Goal: Task Accomplishment & Management: Manage account settings

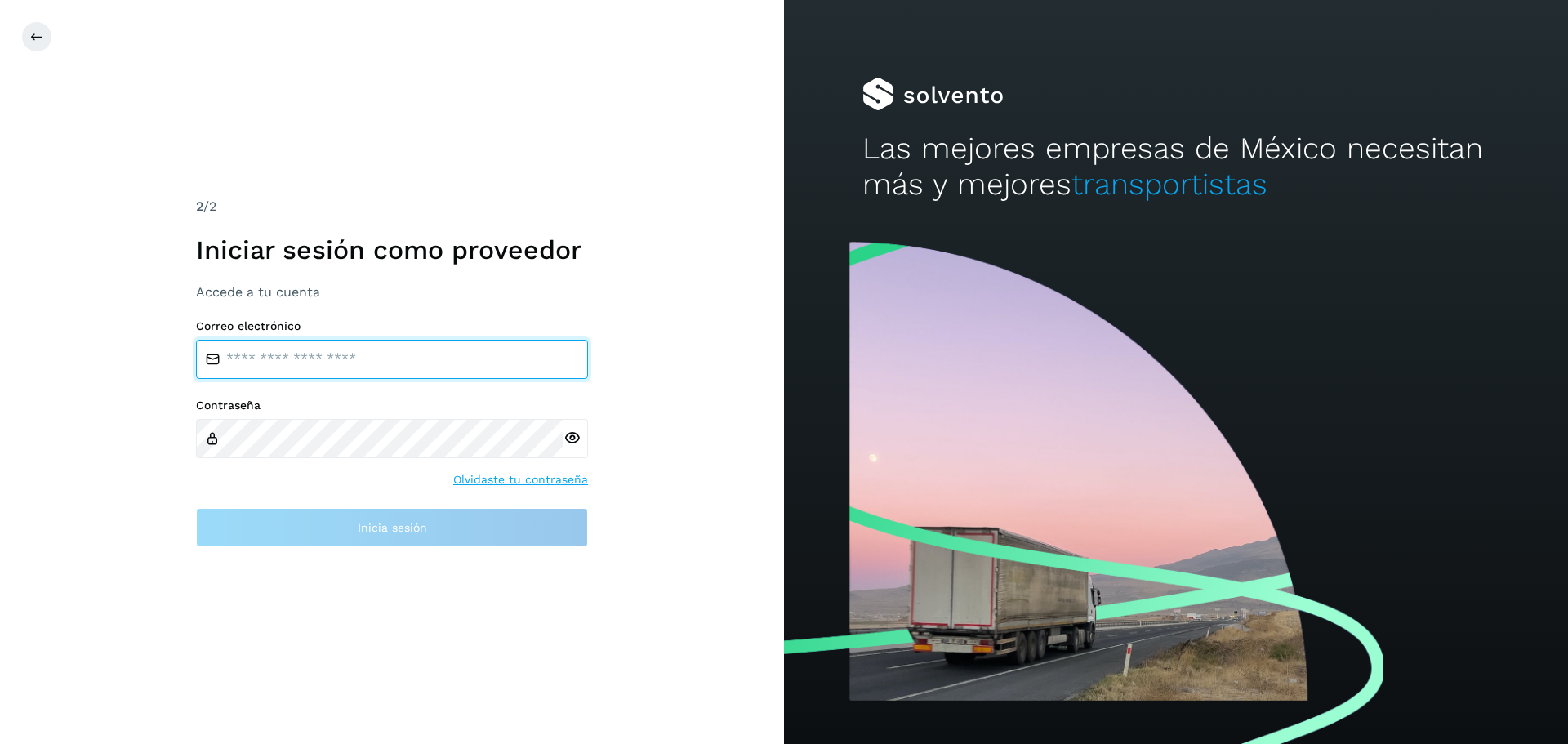
click at [289, 347] on input "email" at bounding box center [392, 359] width 392 height 40
type input "**********"
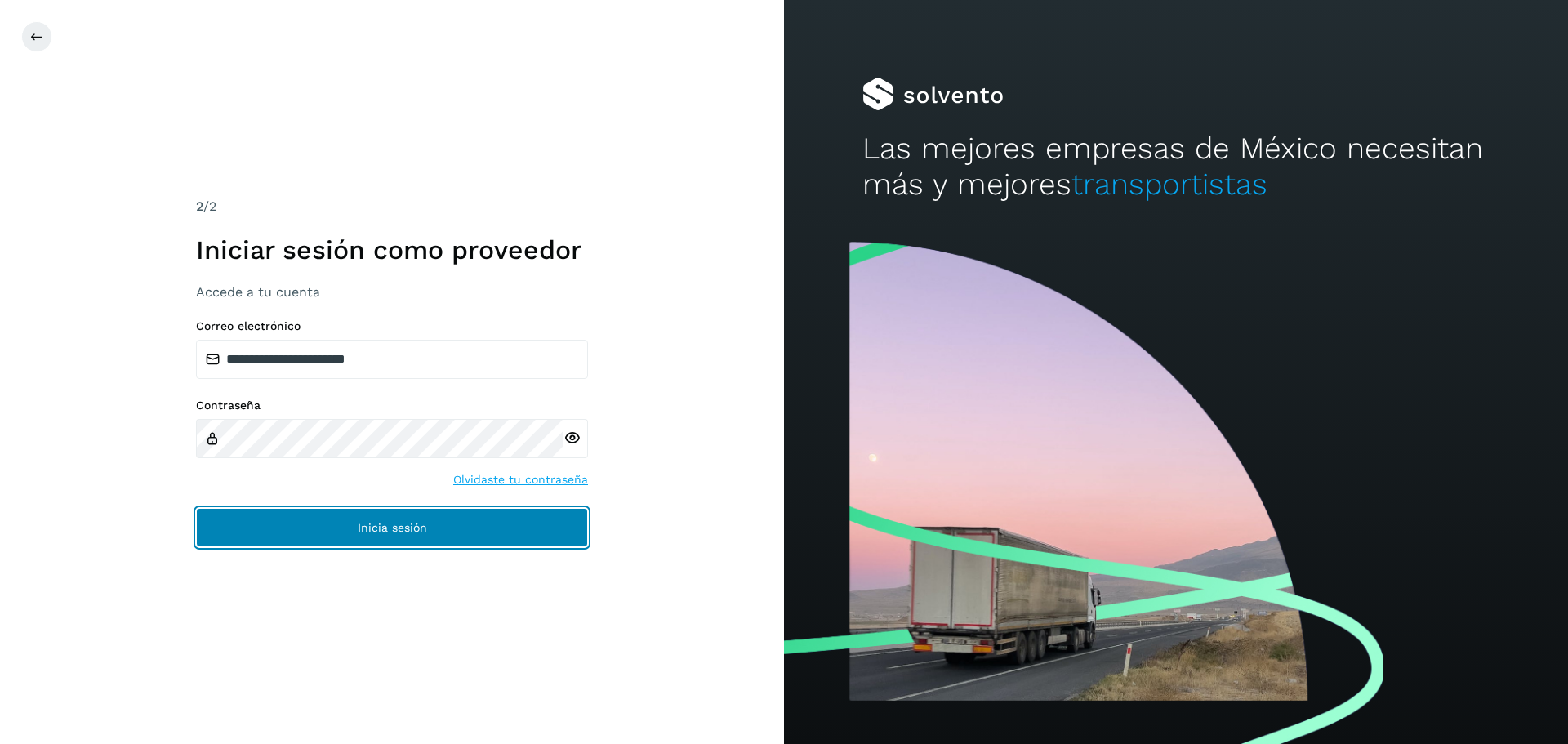
drag, startPoint x: 363, startPoint y: 519, endPoint x: 371, endPoint y: 510, distance: 12.0
click at [367, 515] on button "Inicia sesión" at bounding box center [392, 528] width 392 height 40
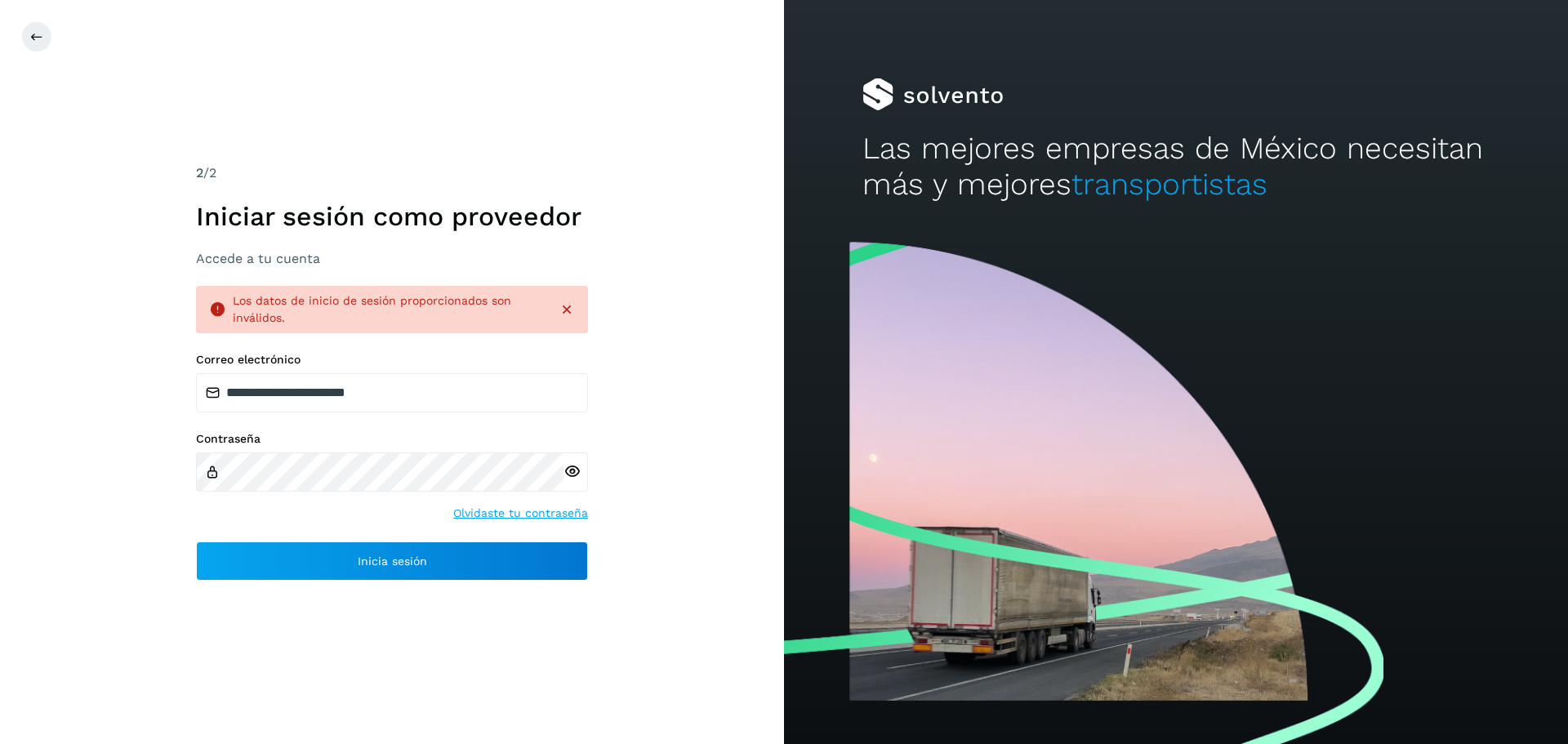
click at [369, 493] on div "Contraseña Olvidaste tu contraseña" at bounding box center [392, 477] width 392 height 90
click at [575, 468] on icon at bounding box center [572, 472] width 17 height 17
click at [572, 471] on icon at bounding box center [572, 472] width 17 height 17
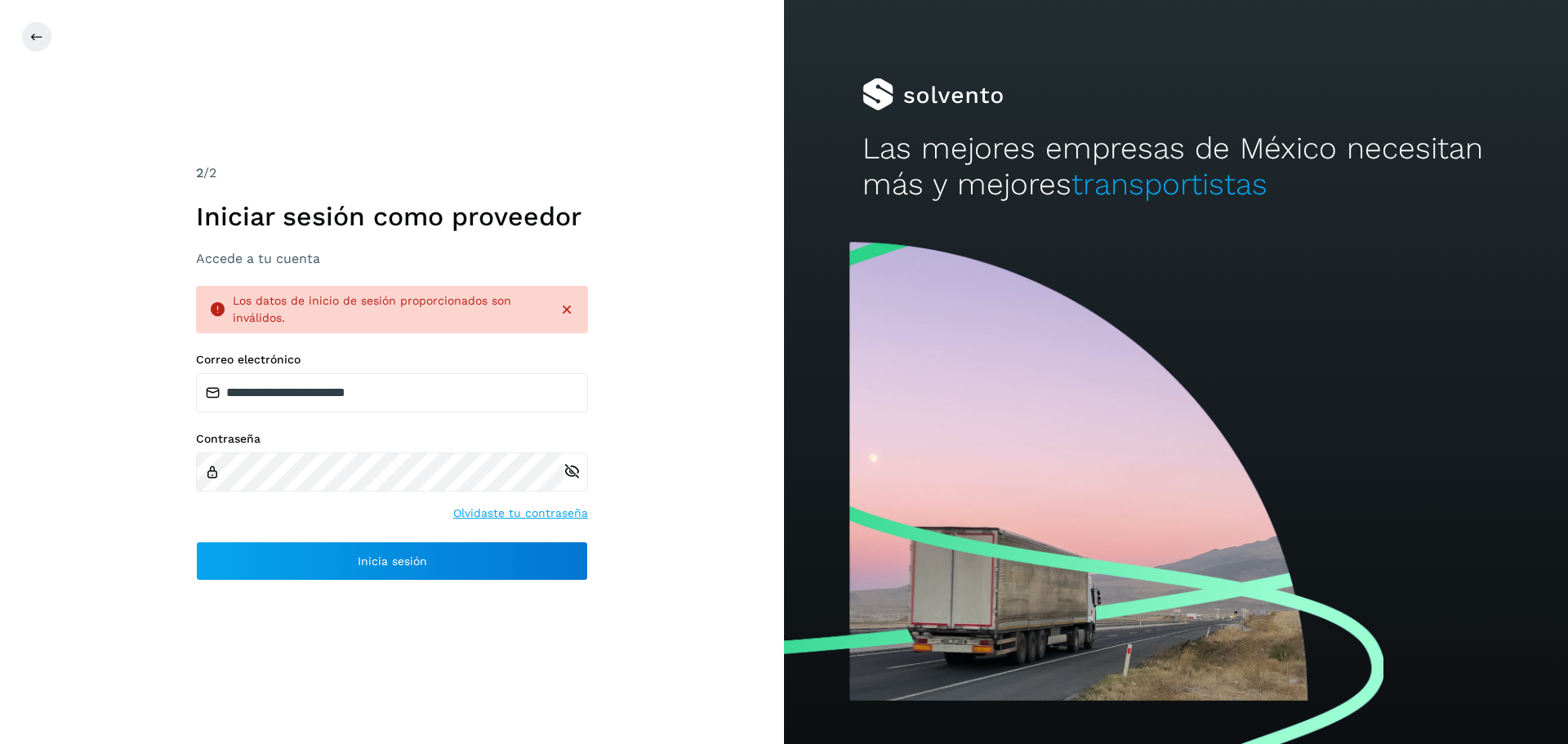
click at [226, 588] on div "**********" at bounding box center [392, 372] width 784 height 744
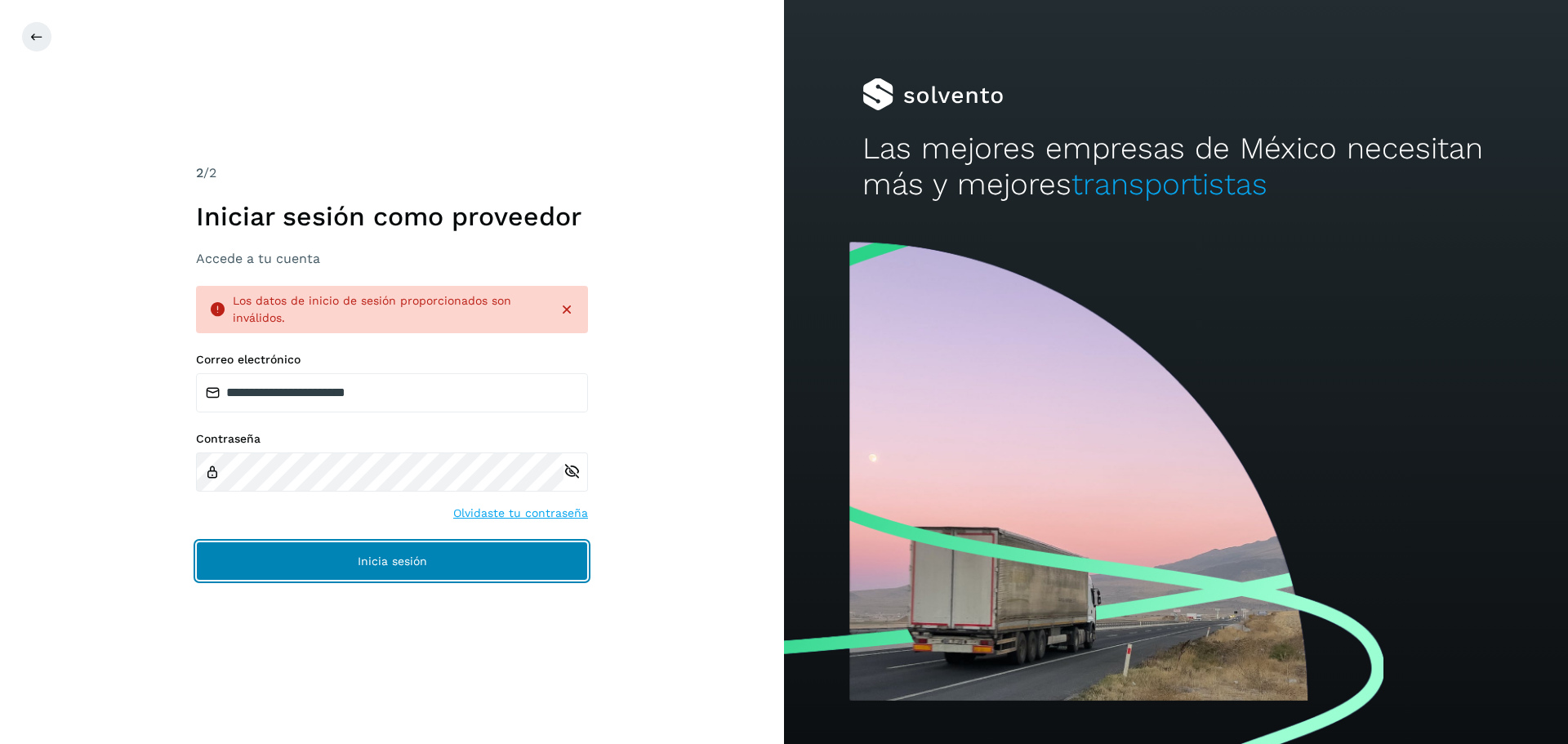
click at [264, 545] on button "Inicia sesión" at bounding box center [392, 561] width 392 height 40
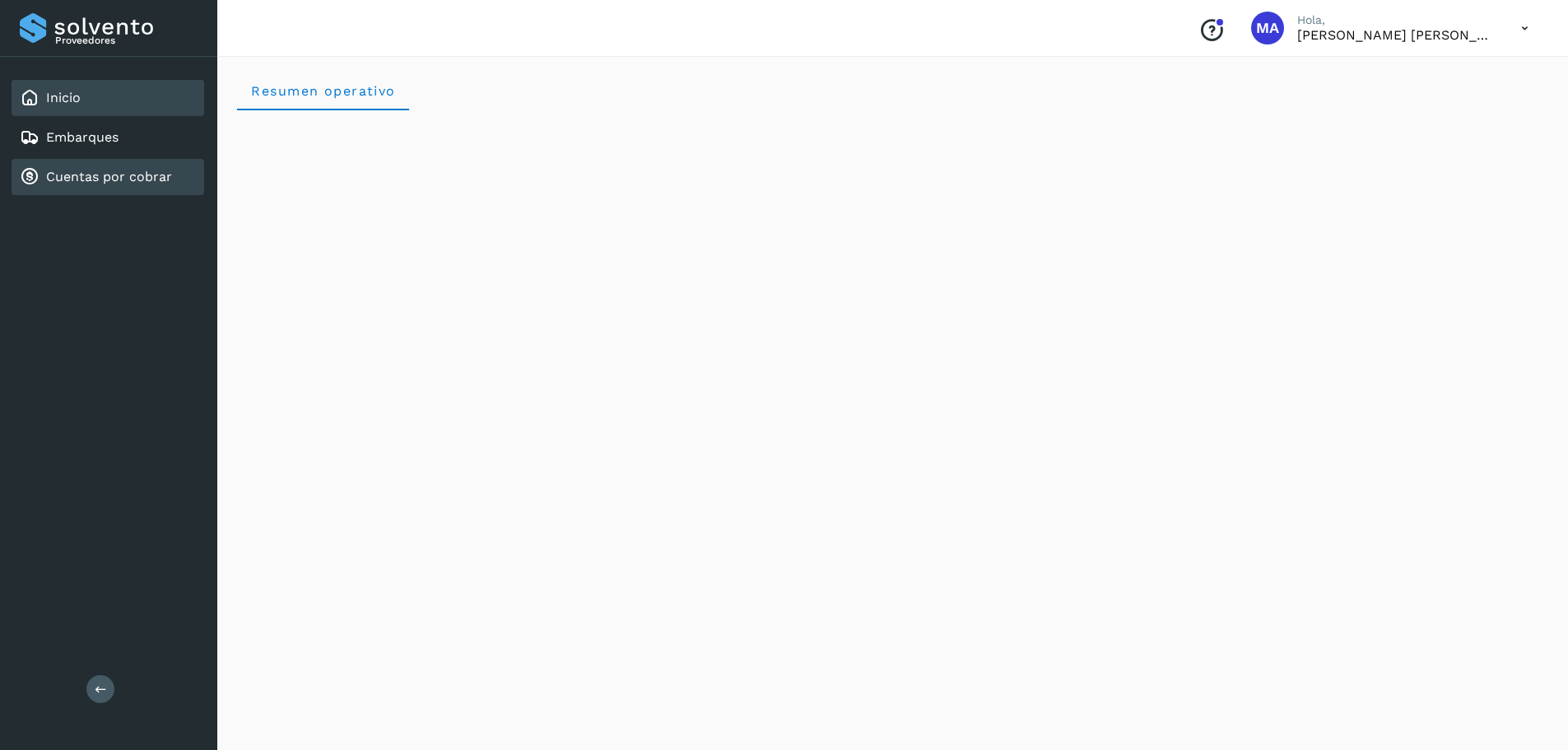
click at [77, 167] on div "Cuentas por cobrar" at bounding box center [108, 177] width 193 height 36
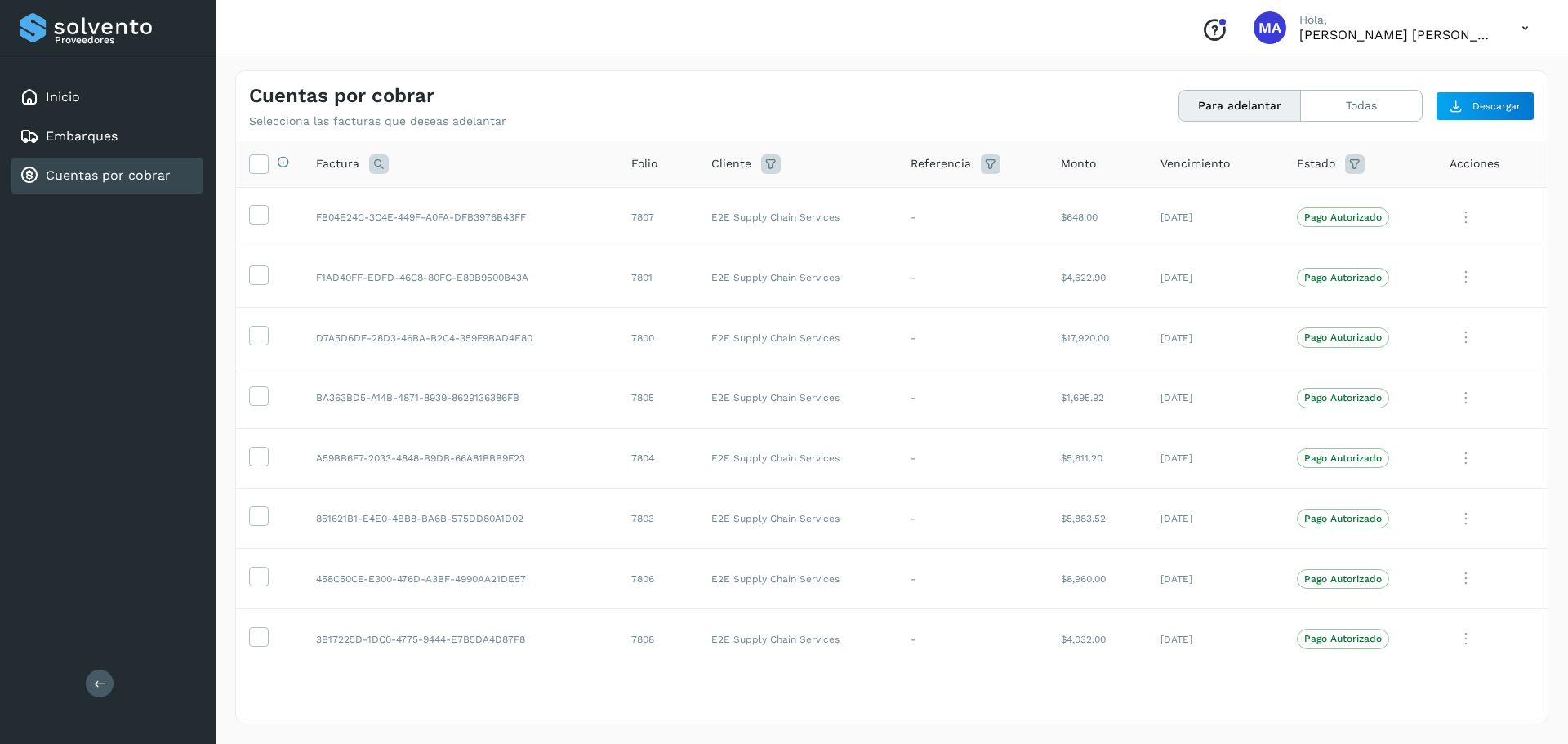
click at [1345, 168] on icon at bounding box center [1354, 164] width 20 height 20
click at [1345, 161] on icon at bounding box center [1354, 164] width 20 height 20
click at [1351, 160] on icon at bounding box center [1354, 164] width 20 height 20
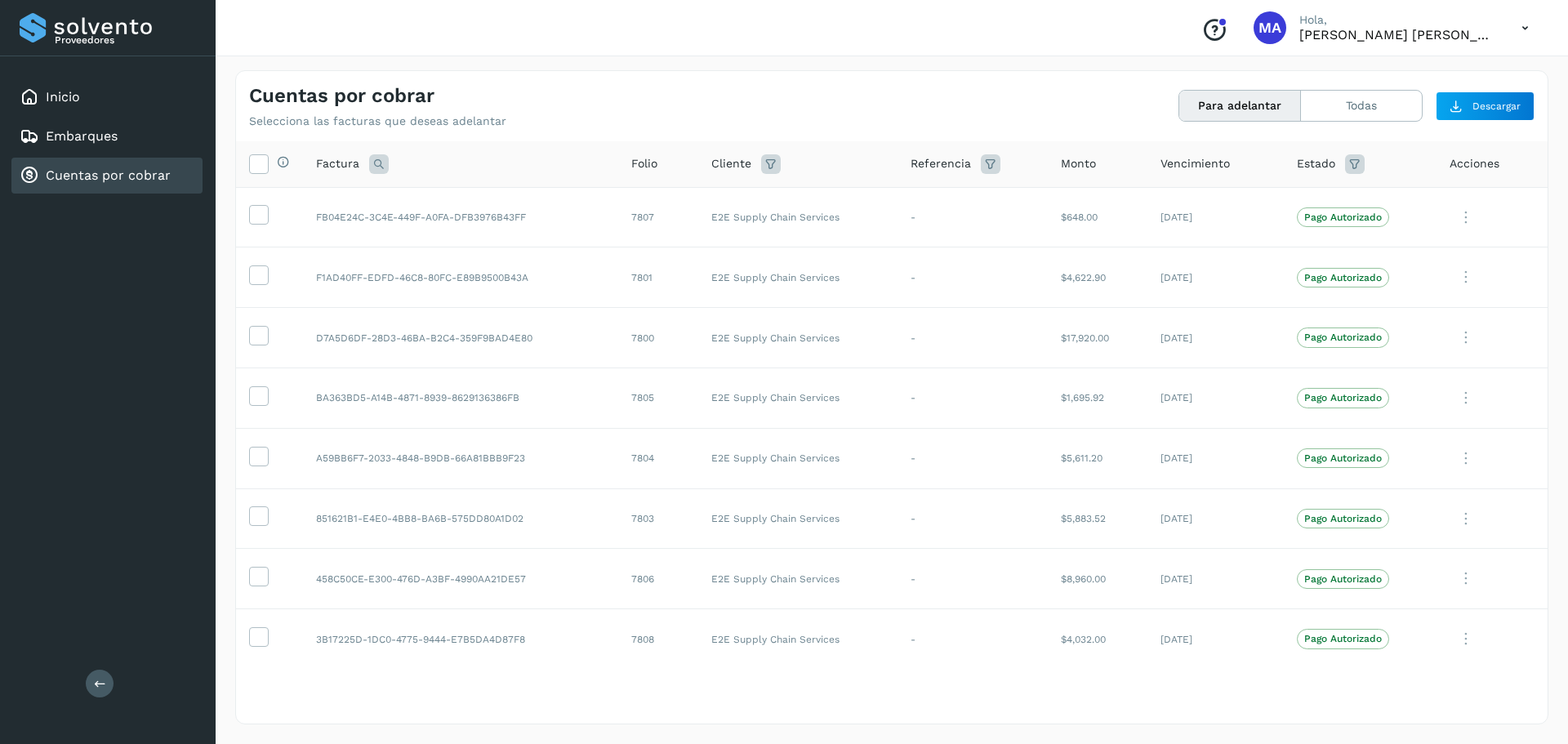
click at [1351, 160] on icon at bounding box center [1354, 164] width 20 height 20
click at [1345, 160] on icon at bounding box center [1354, 164] width 20 height 20
click at [1320, 205] on icon at bounding box center [1325, 205] width 17 height 17
click at [1165, 238] on span at bounding box center [1158, 237] width 22 height 13
type input "**********"
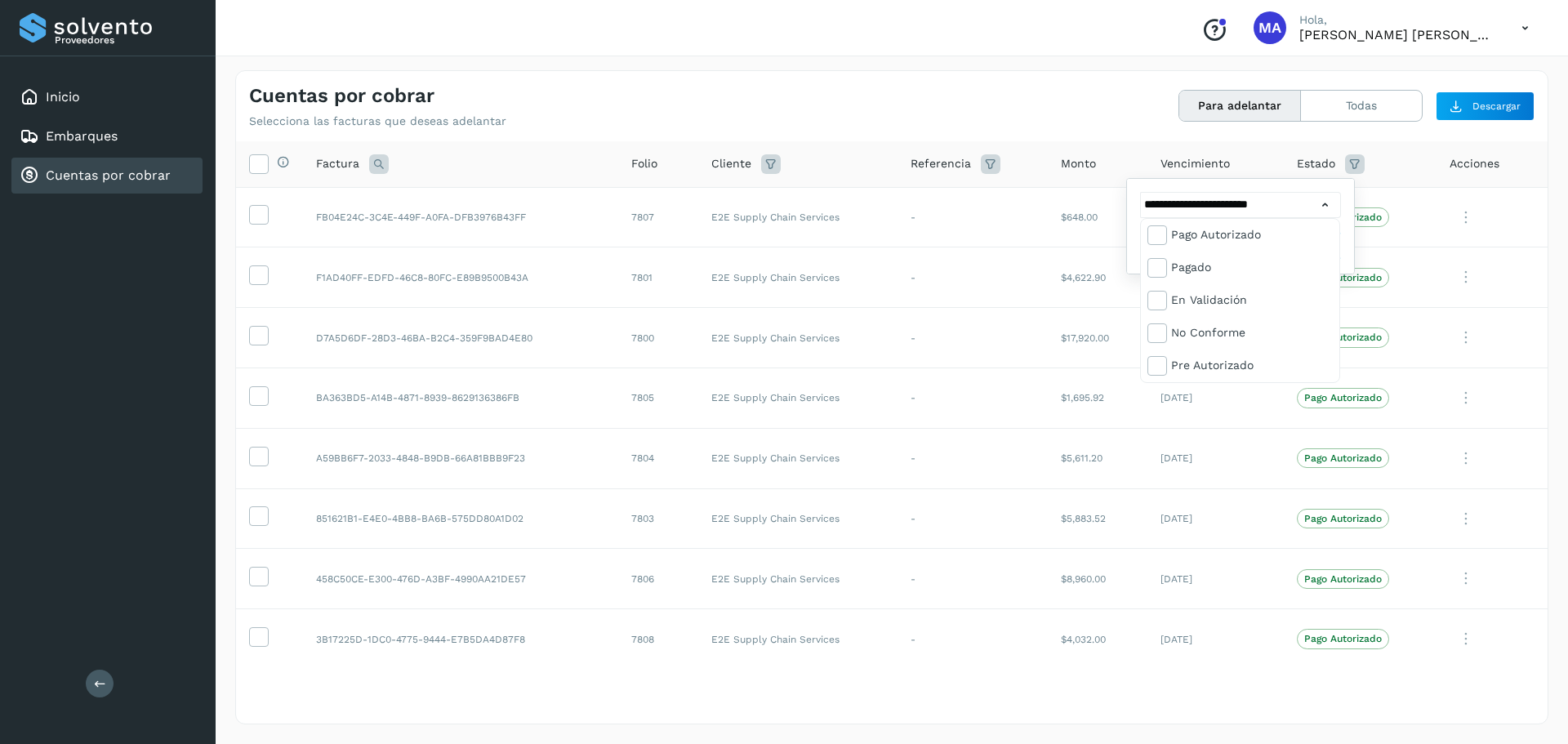
click at [1089, 96] on div at bounding box center [784, 372] width 1568 height 744
click at [988, 166] on icon at bounding box center [990, 164] width 20 height 20
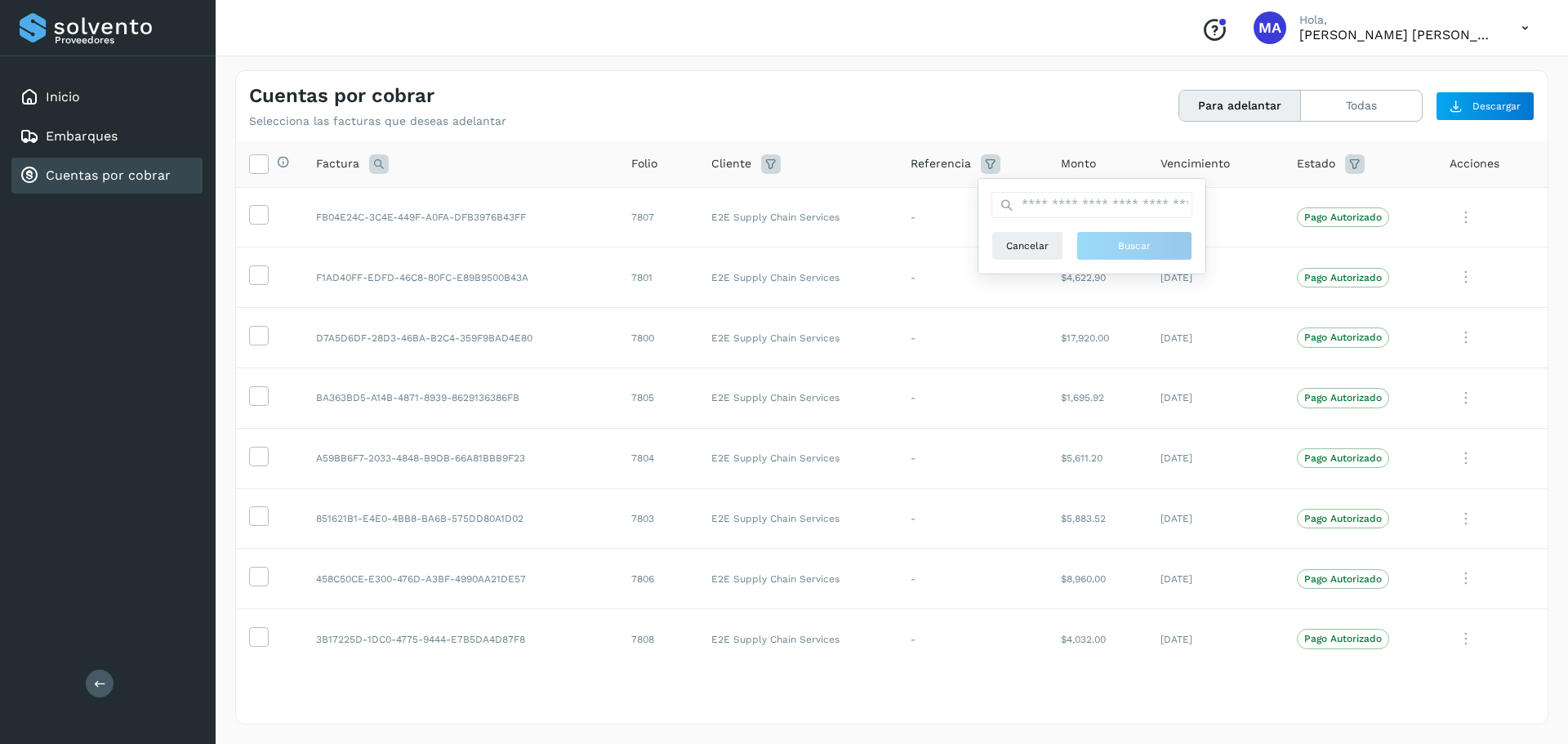
click at [988, 166] on icon at bounding box center [990, 164] width 20 height 20
click at [1222, 106] on button "Para adelantar" at bounding box center [1239, 105] width 121 height 30
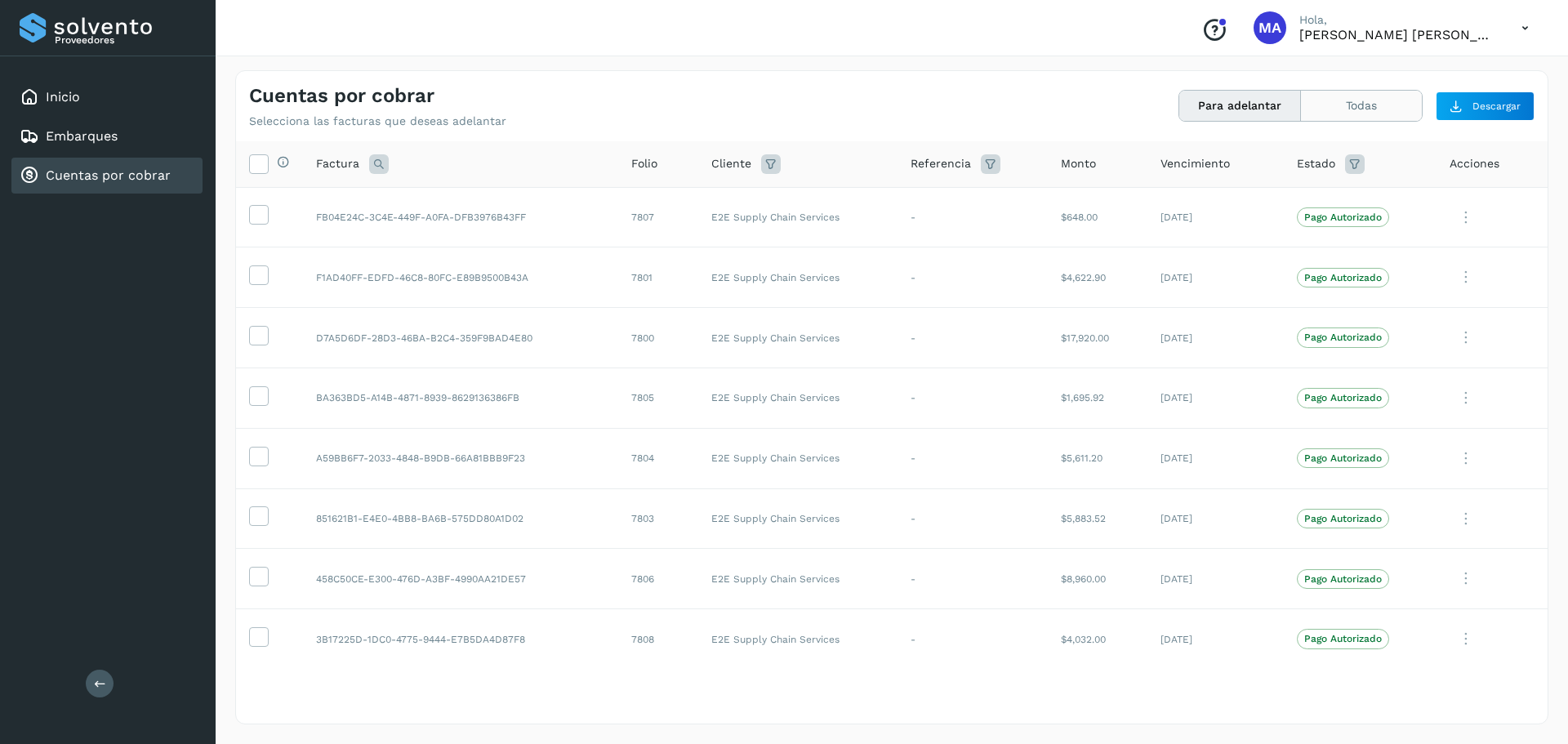
click at [1355, 114] on button "Todas" at bounding box center [1360, 105] width 121 height 30
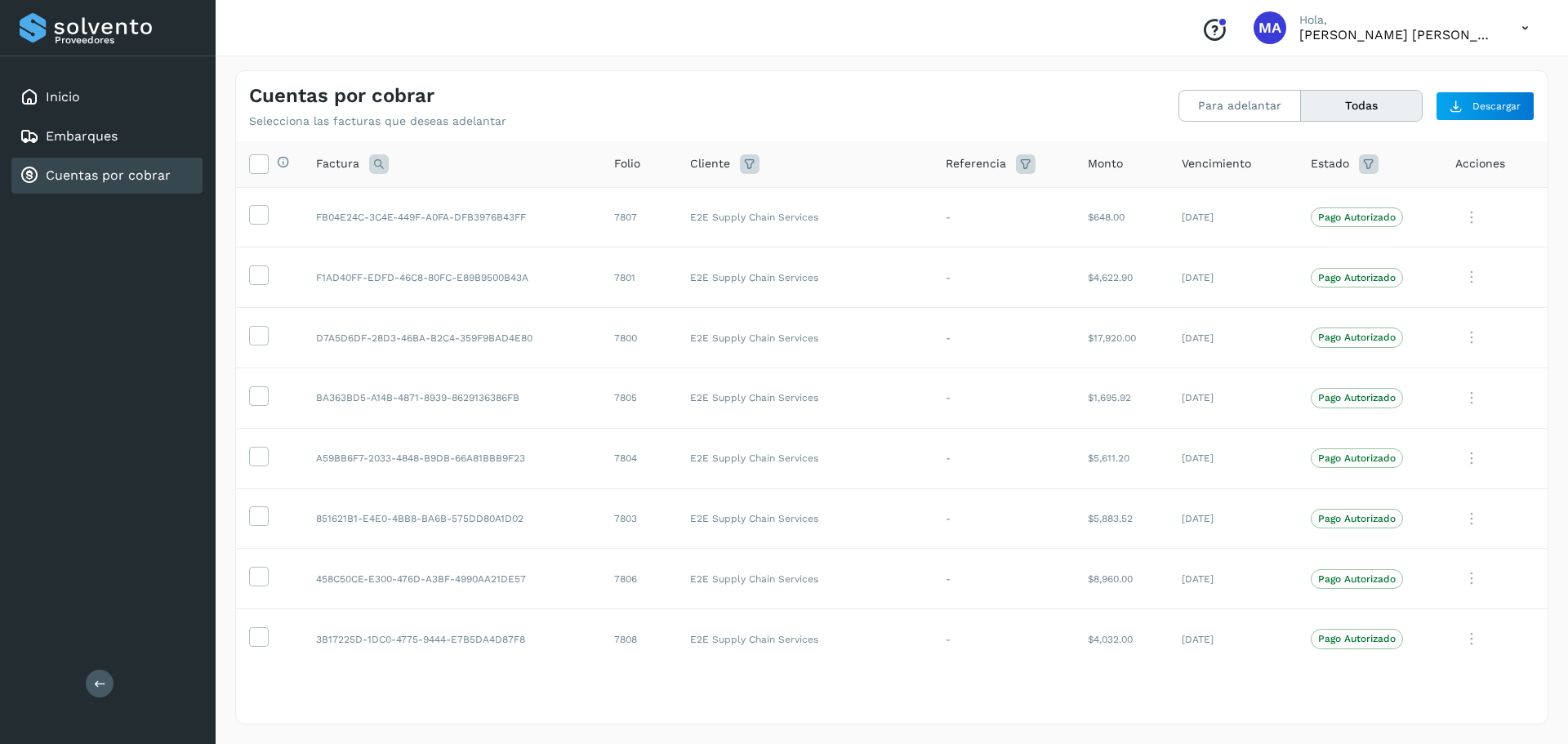
click at [1379, 118] on button "Todas" at bounding box center [1360, 105] width 121 height 30
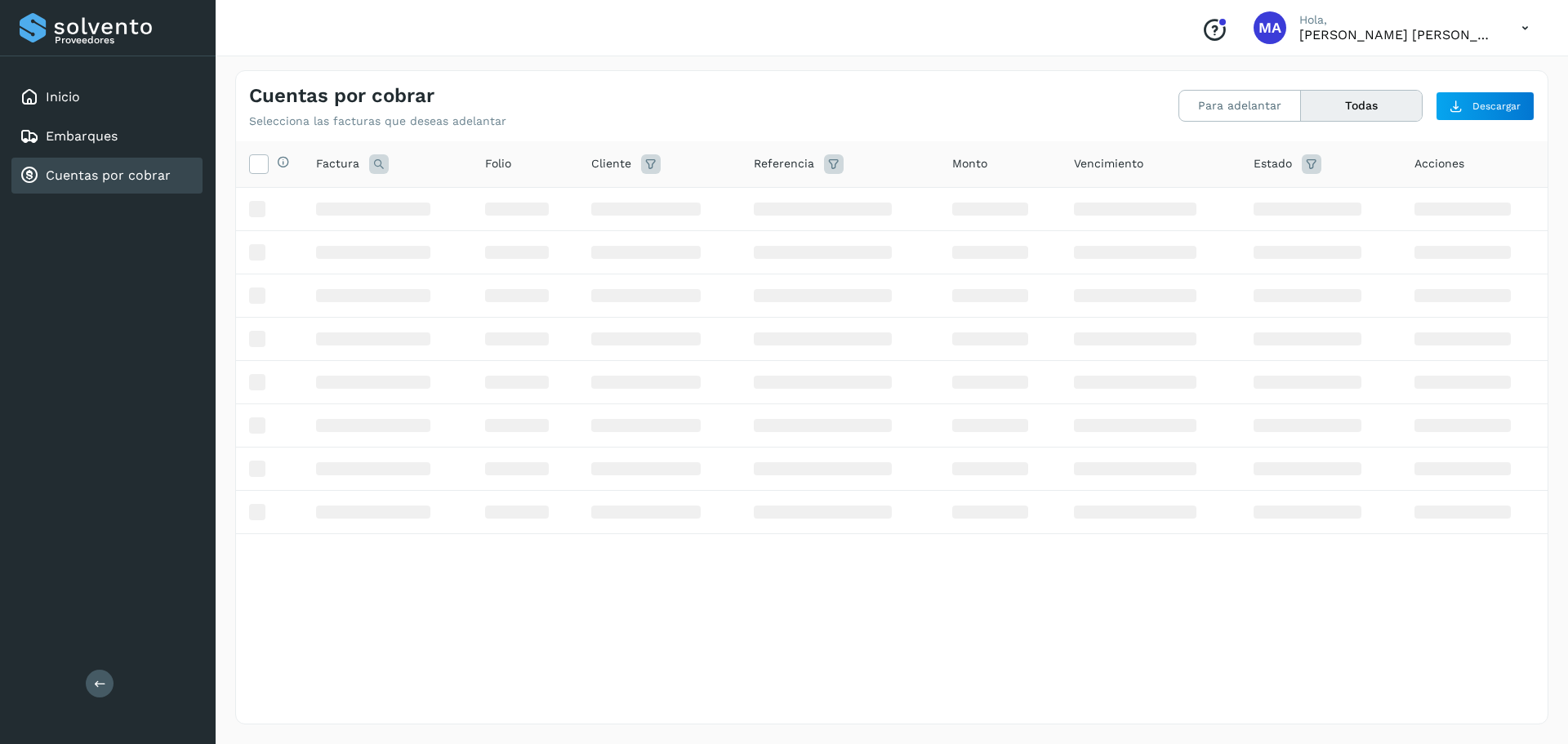
click at [1357, 105] on button "Todas" at bounding box center [1360, 105] width 121 height 30
